Goal: Task Accomplishment & Management: Manage account settings

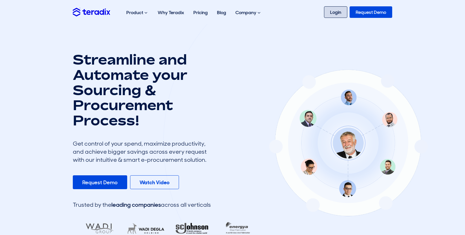
click at [333, 15] on link "Login" at bounding box center [335, 12] width 23 height 12
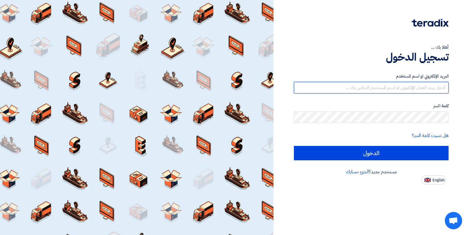
click at [417, 92] on input "text" at bounding box center [371, 88] width 155 height 12
type input "intergearautomation@icloud.com"
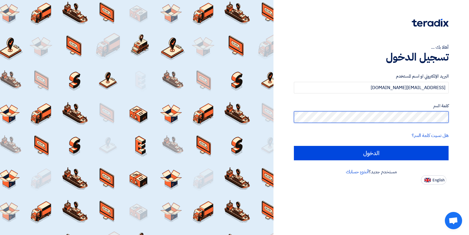
click at [294, 146] on input "الدخول" at bounding box center [371, 153] width 155 height 14
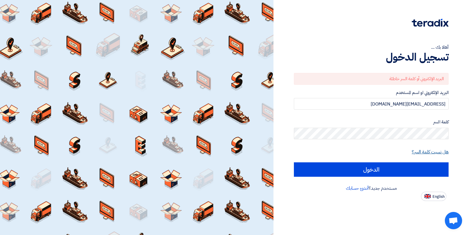
click at [423, 150] on link "هل نسيت كلمة السر؟" at bounding box center [430, 151] width 37 height 7
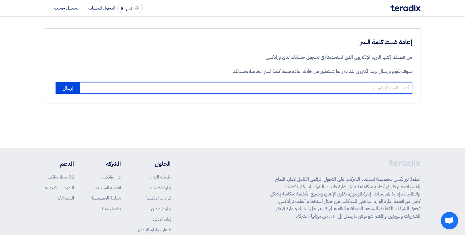
click at [379, 86] on input "email" at bounding box center [246, 88] width 332 height 12
type input "intergearautomation@icloud.com"
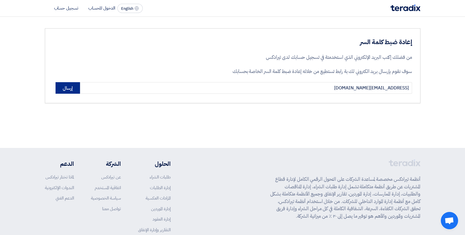
click at [68, 86] on button "إرسال" at bounding box center [68, 88] width 24 height 12
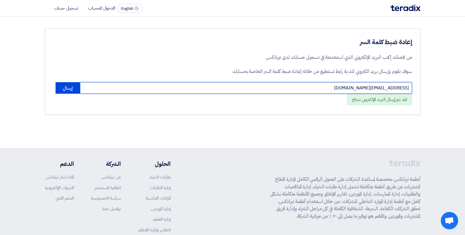
drag, startPoint x: 338, startPoint y: 87, endPoint x: 412, endPoint y: 90, distance: 73.4
click at [412, 90] on input "intergearautomation@icloud.com" at bounding box center [246, 88] width 332 height 12
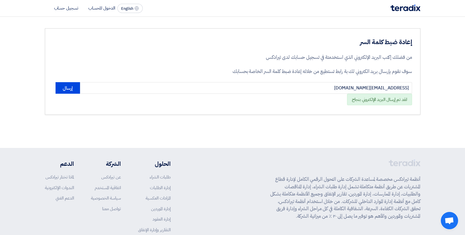
click at [364, 113] on div "إعادة ضبط كلمة السر من فضلك إكتب البريد الإلكتروني الذي استخدمتة في تسجيل حسابك…" at bounding box center [233, 71] width 376 height 86
